Goal: Task Accomplishment & Management: Use online tool/utility

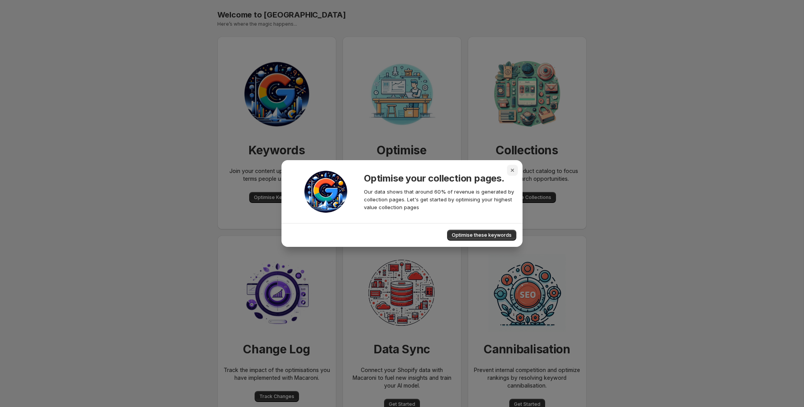
click at [515, 170] on icon "Close" at bounding box center [513, 170] width 8 height 8
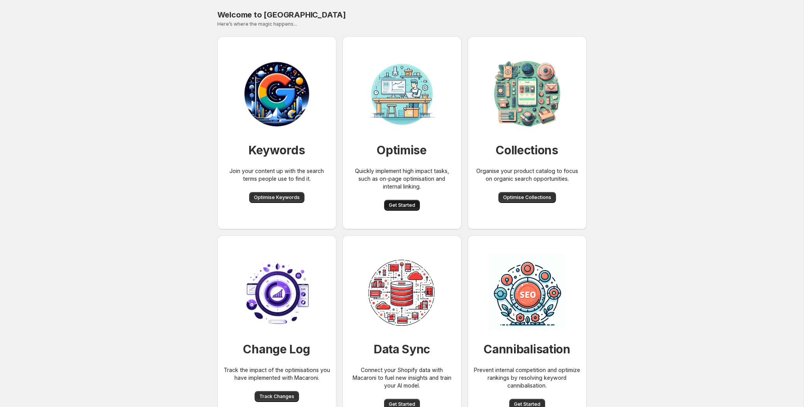
click at [395, 200] on button "Get Started" at bounding box center [402, 205] width 36 height 11
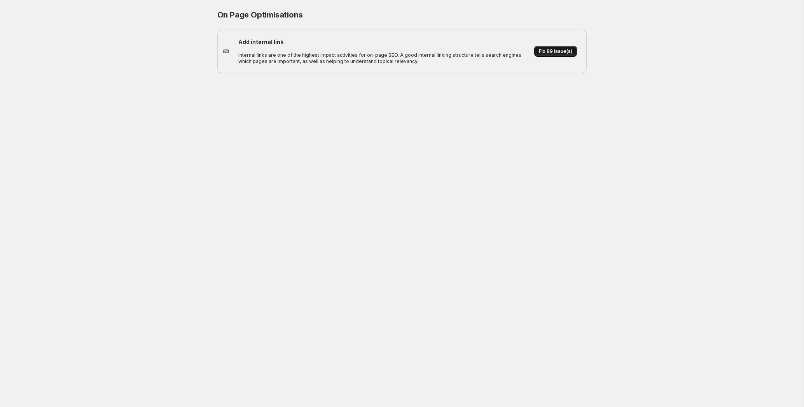
click at [546, 52] on span "Fix 89 issue(s)" at bounding box center [555, 51] width 33 height 6
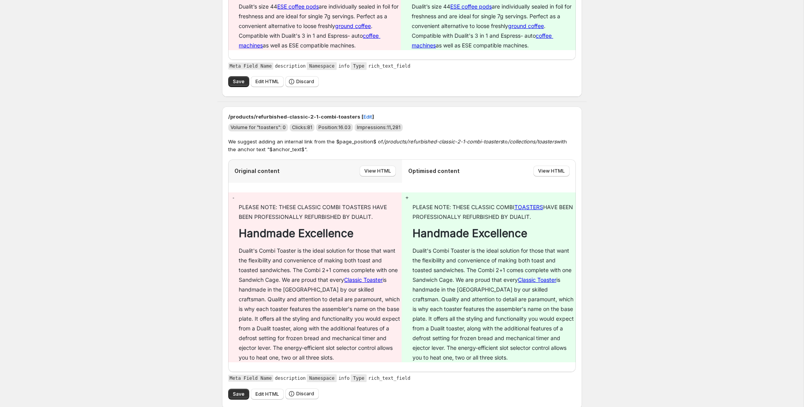
scroll to position [177, 0]
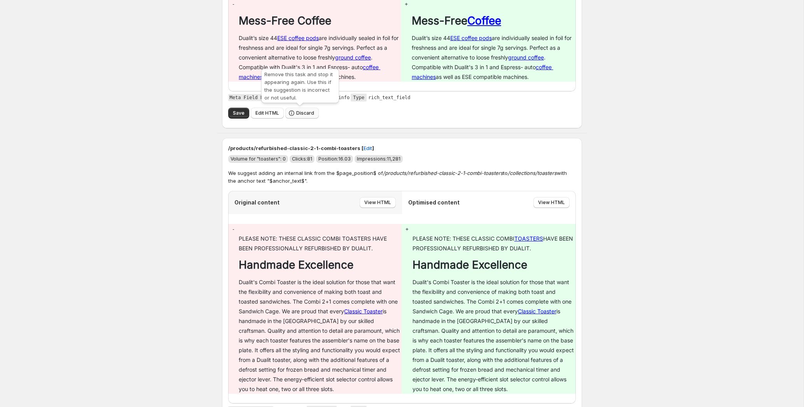
click at [298, 115] on span "Discard" at bounding box center [305, 113] width 18 height 6
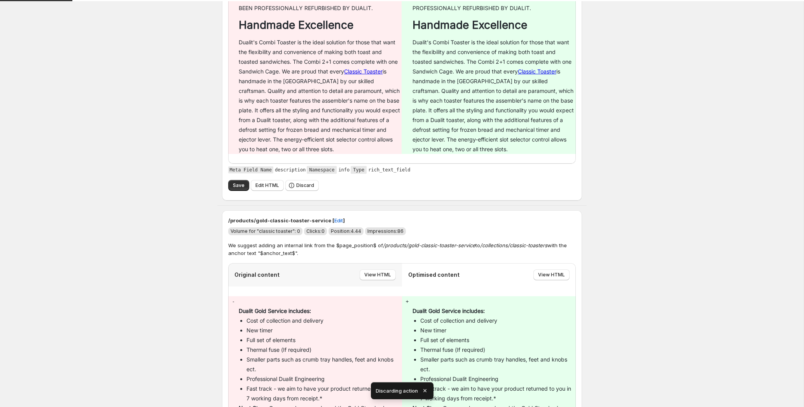
scroll to position [0, 0]
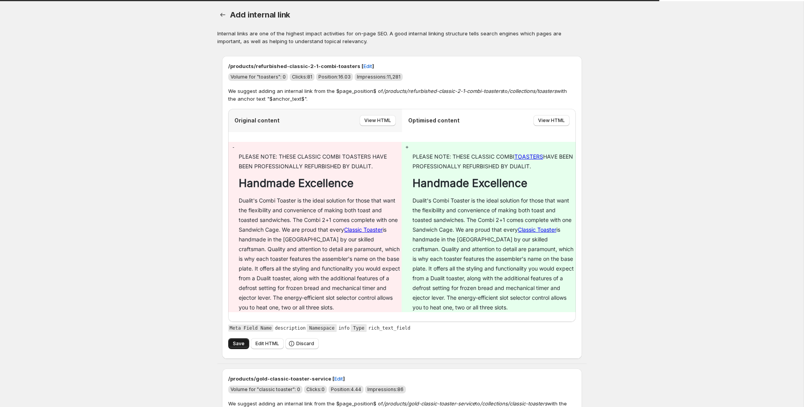
click at [242, 345] on span "Save" at bounding box center [239, 344] width 12 height 6
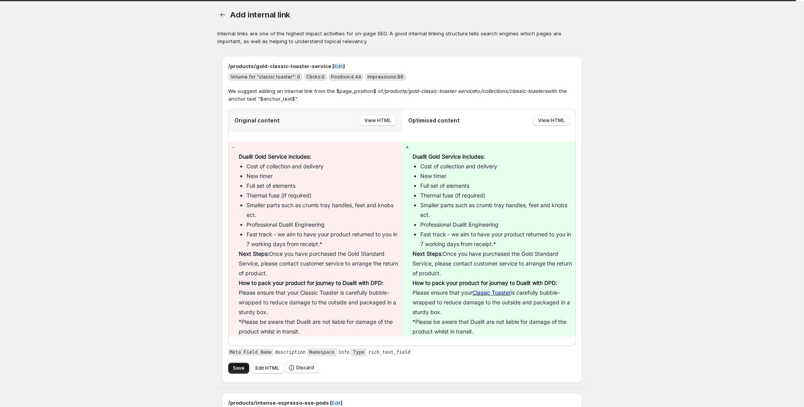
click at [236, 369] on span "Save" at bounding box center [239, 368] width 12 height 6
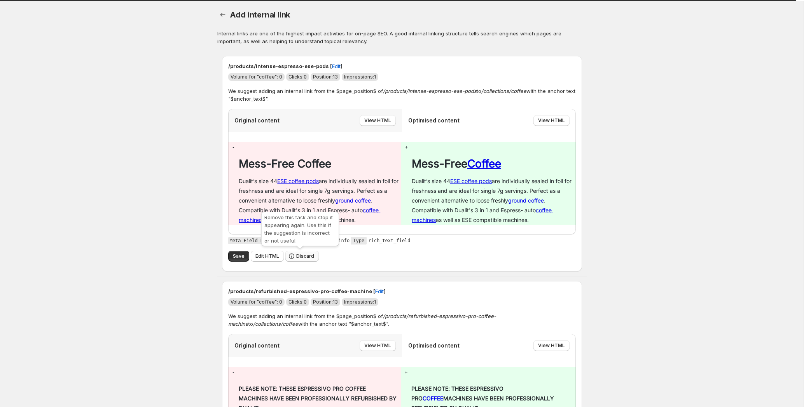
drag, startPoint x: 305, startPoint y: 259, endPoint x: 314, endPoint y: 260, distance: 9.4
click at [304, 259] on span "Discard" at bounding box center [305, 256] width 18 height 6
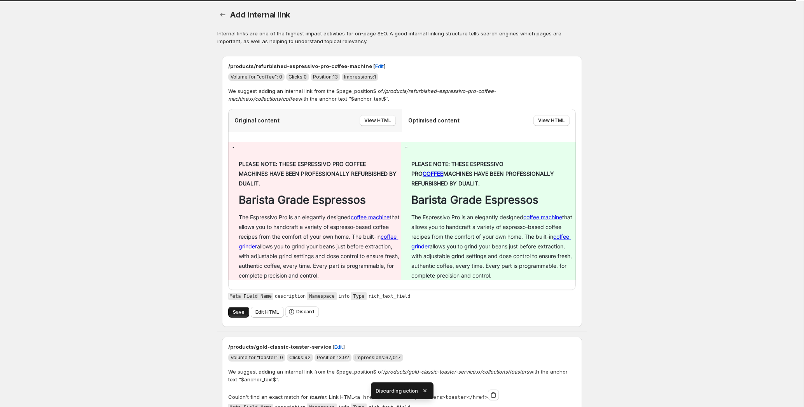
click at [238, 316] on button "Save" at bounding box center [238, 312] width 21 height 11
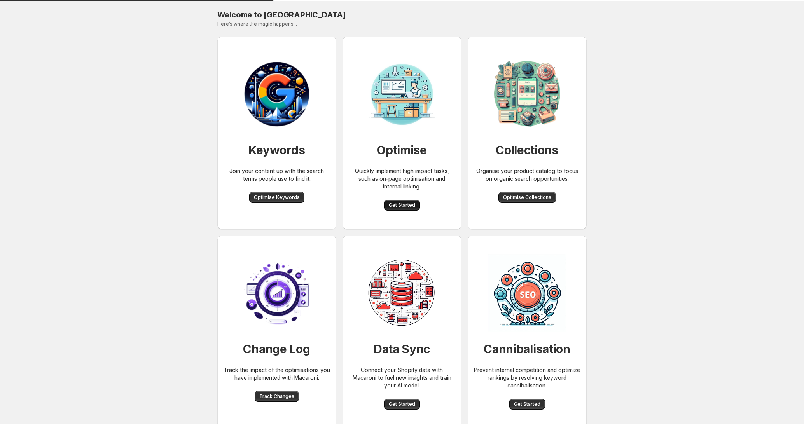
click at [402, 202] on button "Get Started" at bounding box center [402, 205] width 36 height 11
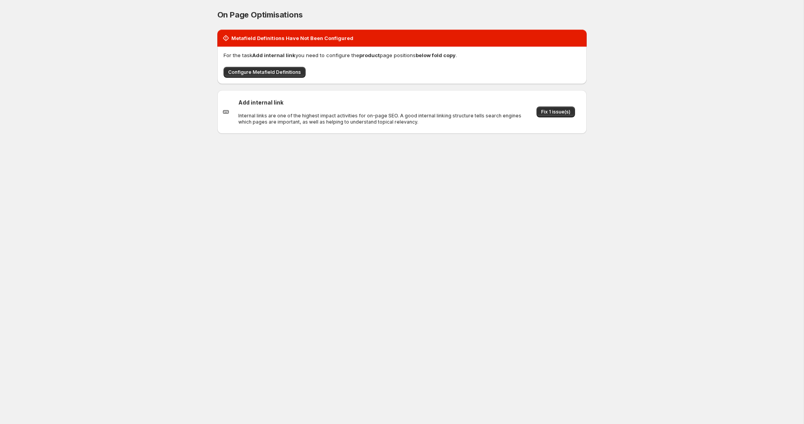
click at [565, 113] on span "Fix 1 issue(s)" at bounding box center [555, 112] width 29 height 6
